Goal: Task Accomplishment & Management: Manage account settings

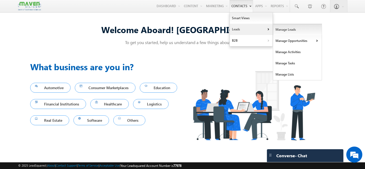
click at [284, 27] on link "Manage Leads" at bounding box center [297, 29] width 49 height 11
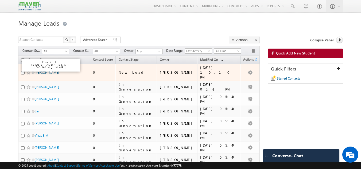
click at [49, 72] on link "[PERSON_NAME]" at bounding box center [47, 73] width 24 height 4
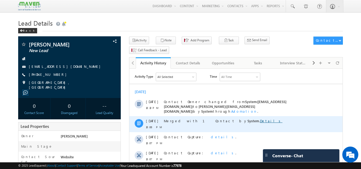
click at [260, 119] on link "Details" at bounding box center [271, 121] width 22 height 5
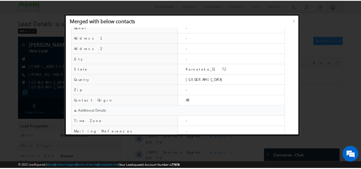
scroll to position [217, 0]
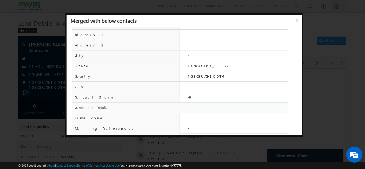
click at [299, 21] on span "x" at bounding box center [298, 22] width 4 height 10
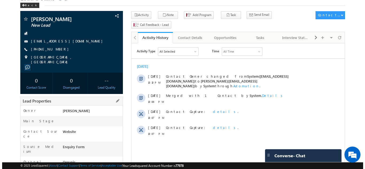
scroll to position [0, 0]
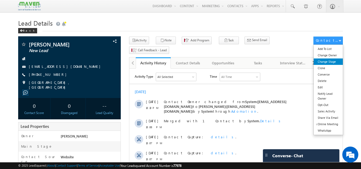
click at [331, 64] on link "Change Stage" at bounding box center [328, 62] width 29 height 6
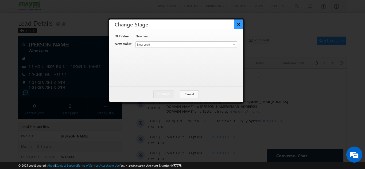
click at [240, 24] on button "×" at bounding box center [238, 24] width 9 height 9
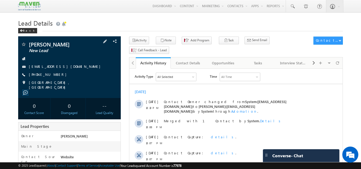
click at [58, 74] on div "+91-7975465655" at bounding box center [70, 74] width 98 height 5
drag, startPoint x: 37, startPoint y: 73, endPoint x: 55, endPoint y: 75, distance: 17.4
click at [55, 75] on span "+91-7975465655" at bounding box center [49, 74] width 40 height 5
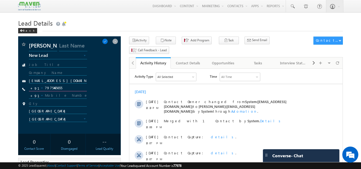
click at [67, 88] on input "7975465655" at bounding box center [58, 88] width 58 height 6
click at [114, 41] on span at bounding box center [115, 41] width 6 height 6
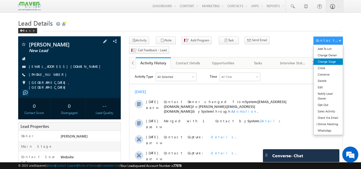
click at [326, 62] on link "Change Stage" at bounding box center [328, 62] width 29 height 6
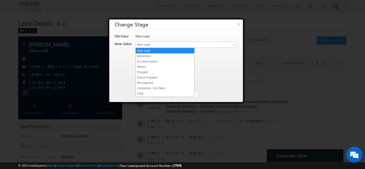
click at [156, 44] on span "New Lead" at bounding box center [177, 44] width 83 height 5
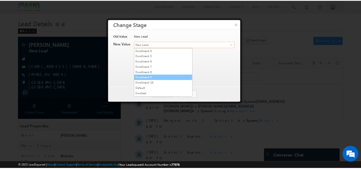
scroll to position [101, 0]
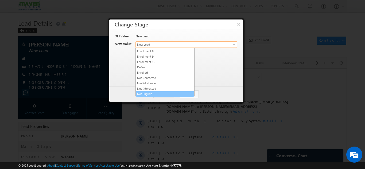
click at [153, 93] on link "Not Eligible" at bounding box center [165, 94] width 59 height 5
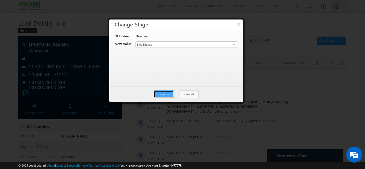
click at [165, 96] on button "Change" at bounding box center [164, 94] width 20 height 7
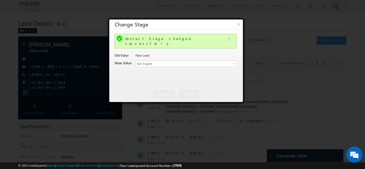
click at [107, 22] on div at bounding box center [182, 84] width 365 height 169
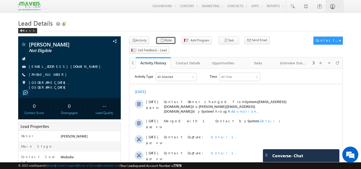
click at [160, 39] on icon "button" at bounding box center [162, 40] width 4 height 5
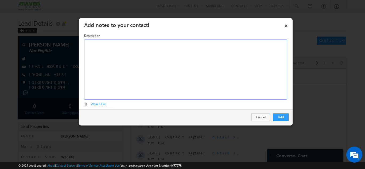
click at [152, 61] on div "Rich Text Editor, Description-inline-editor-div" at bounding box center [185, 70] width 203 height 60
click at [278, 117] on button "Add" at bounding box center [281, 117] width 16 height 7
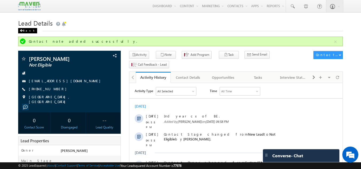
click at [25, 31] on div "Back" at bounding box center [27, 30] width 19 height 5
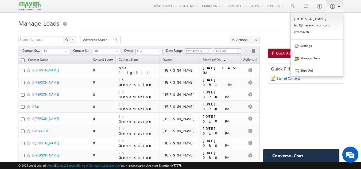
click at [332, 5] on span at bounding box center [332, 6] width 5 height 5
click at [312, 70] on link "Sign Out" at bounding box center [317, 70] width 52 height 12
